Goal: Find specific page/section: Find specific page/section

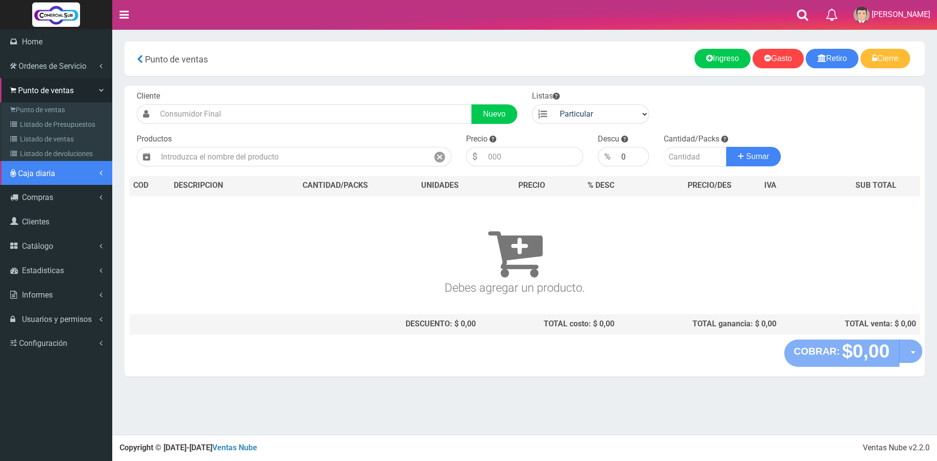
click at [47, 176] on span "Caja diaria" at bounding box center [36, 173] width 37 height 9
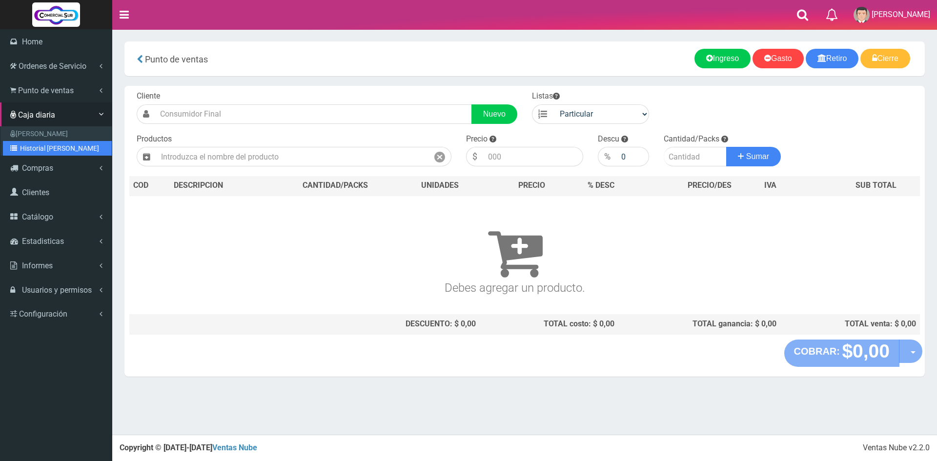
click at [54, 154] on link "Historial de Cajas" at bounding box center [57, 148] width 109 height 15
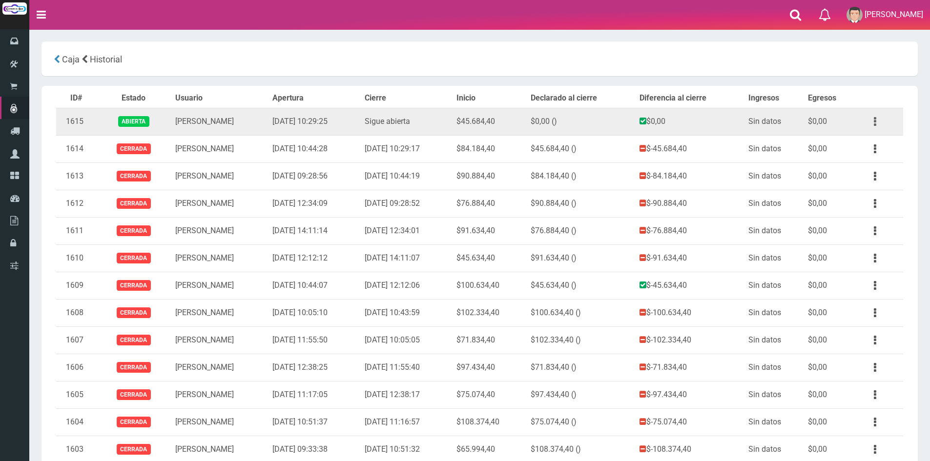
click at [875, 124] on button "button" at bounding box center [875, 121] width 22 height 17
click at [871, 129] on button "button" at bounding box center [875, 121] width 22 height 17
click at [873, 115] on button "button" at bounding box center [875, 121] width 22 height 17
click at [861, 143] on link "Ver" at bounding box center [846, 145] width 77 height 21
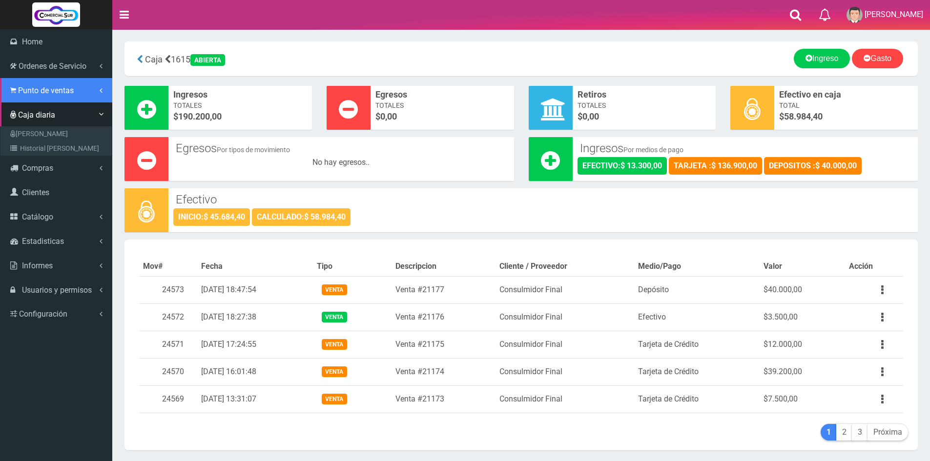
click at [41, 91] on span "Punto de ventas" at bounding box center [46, 90] width 56 height 9
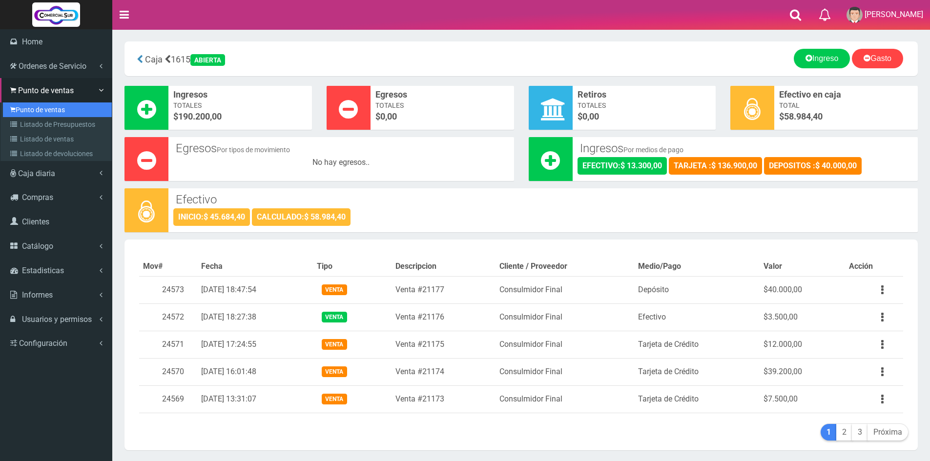
click at [42, 107] on link "Punto de ventas" at bounding box center [57, 109] width 109 height 15
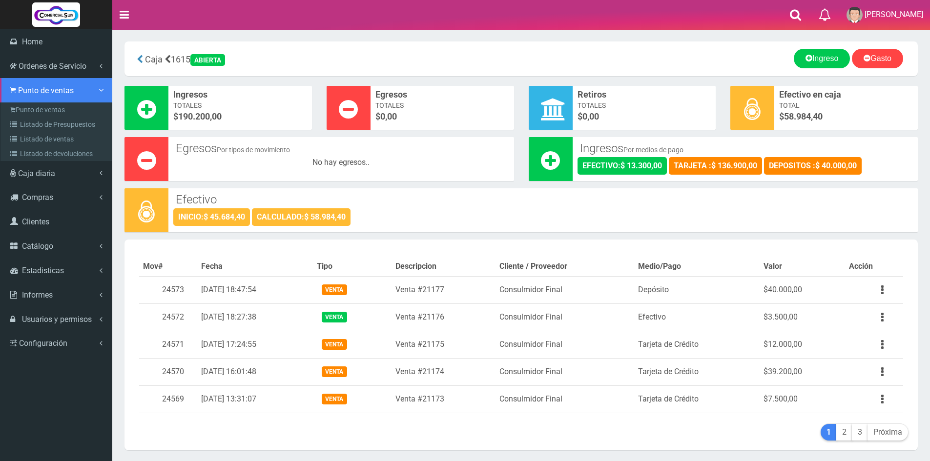
click at [50, 93] on span "Punto de ventas" at bounding box center [46, 90] width 56 height 9
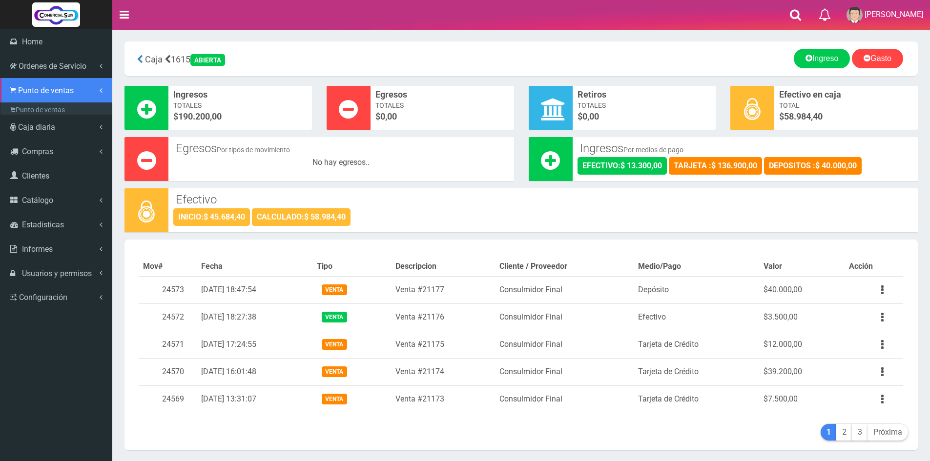
click at [50, 93] on span "Punto de ventas" at bounding box center [46, 90] width 56 height 9
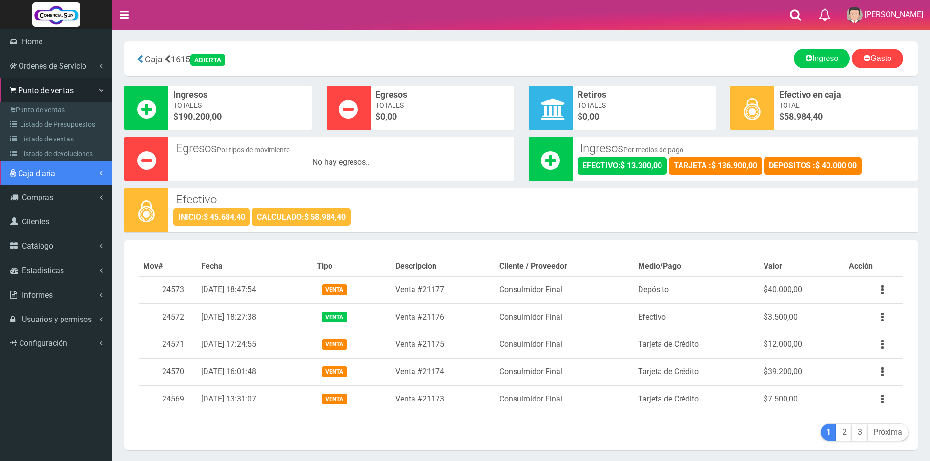
click at [53, 171] on span "Caja diaria" at bounding box center [36, 173] width 37 height 9
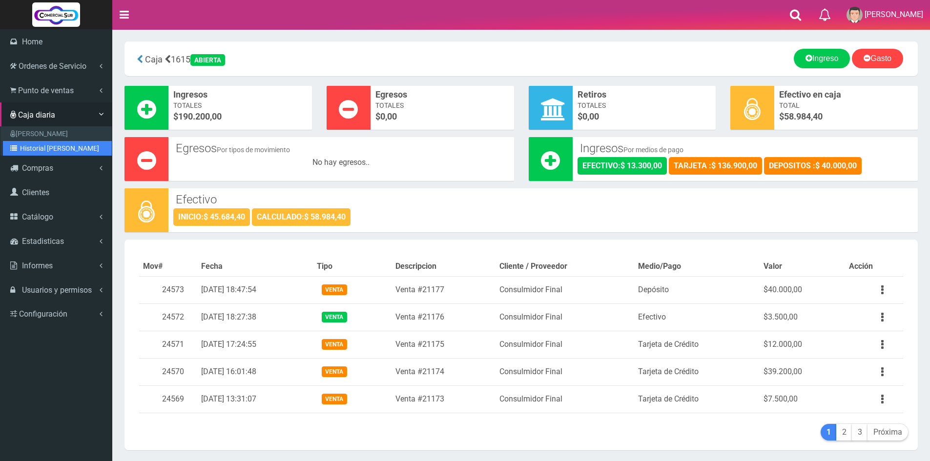
click at [56, 148] on link "Historial de Cajas" at bounding box center [57, 148] width 109 height 15
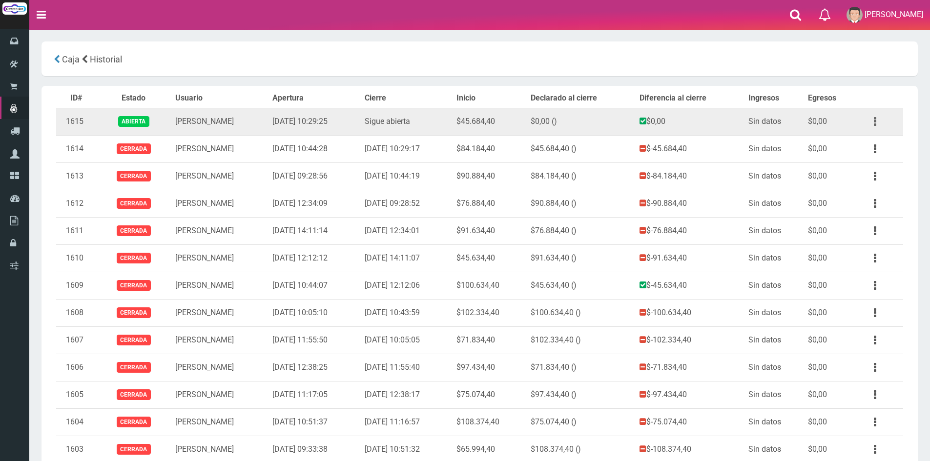
click at [876, 114] on button "button" at bounding box center [875, 121] width 22 height 17
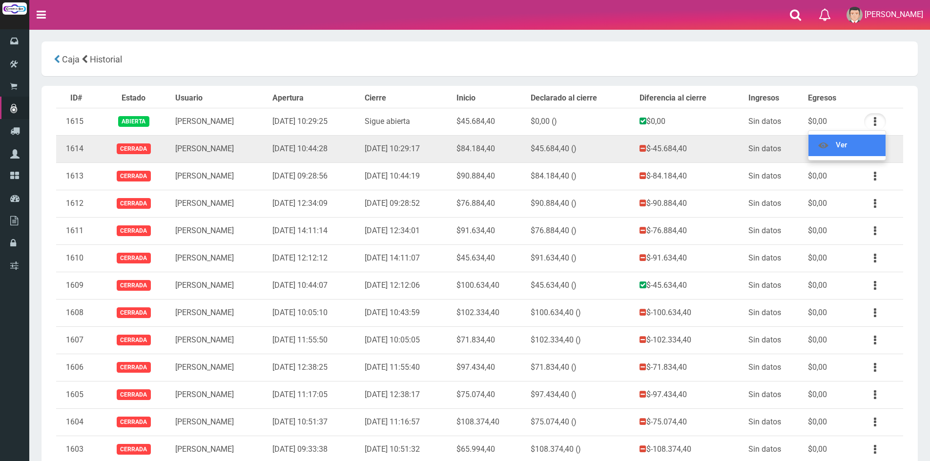
click at [850, 148] on link "Ver" at bounding box center [846, 145] width 77 height 21
